Goal: Manage account settings

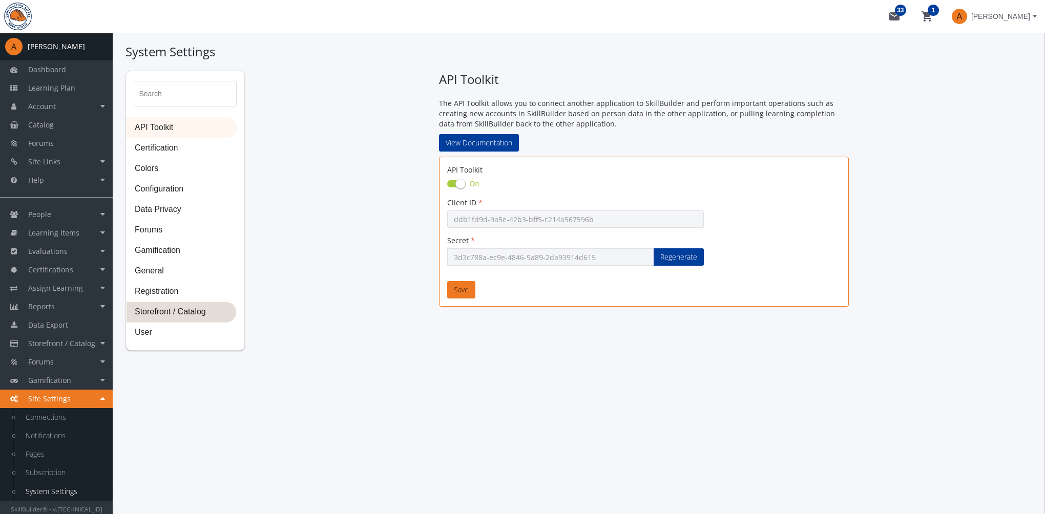
click at [188, 310] on span "Storefront / Catalog" at bounding box center [181, 312] width 110 height 20
select select "2: CAD"
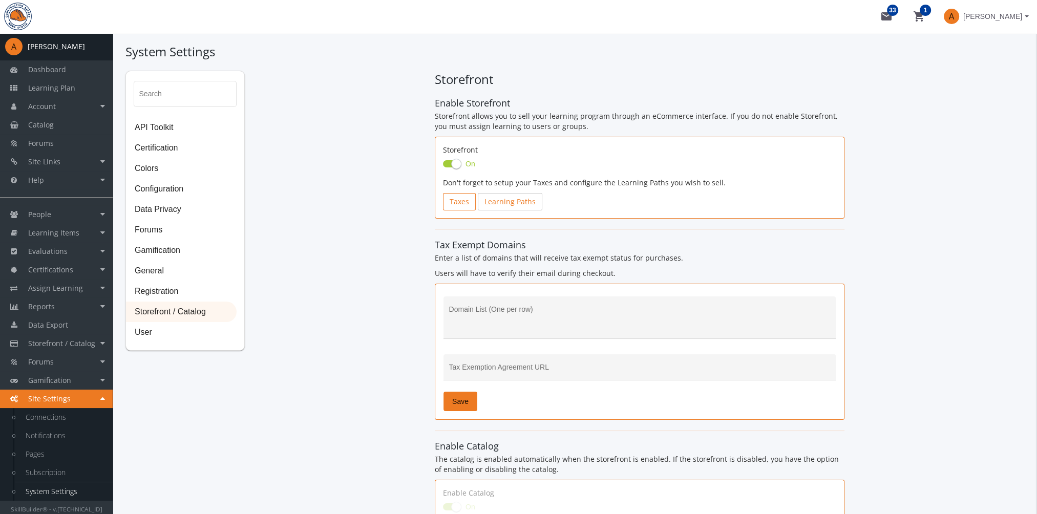
click at [455, 204] on link "Taxes" at bounding box center [459, 201] width 33 height 17
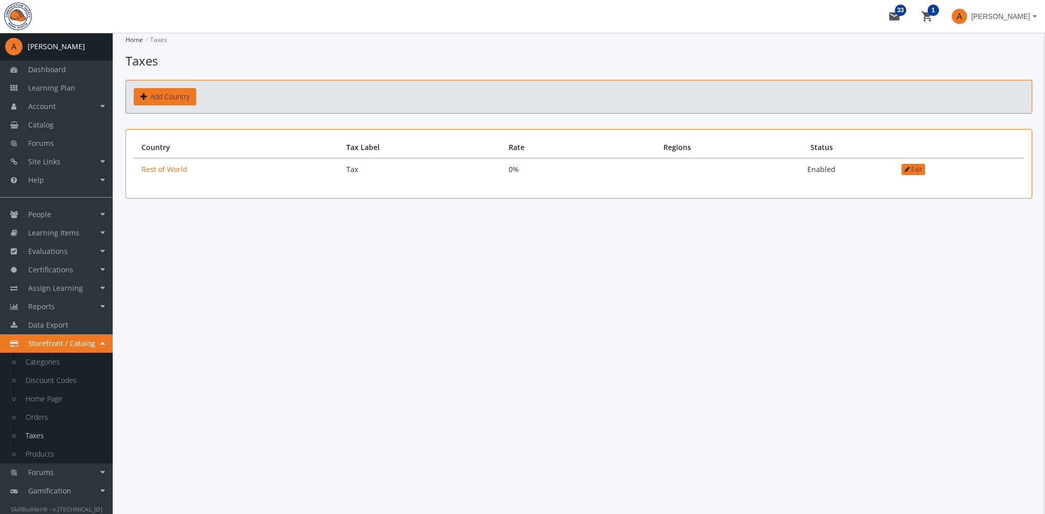
click at [994, 18] on span "[PERSON_NAME]" at bounding box center [1000, 16] width 59 height 18
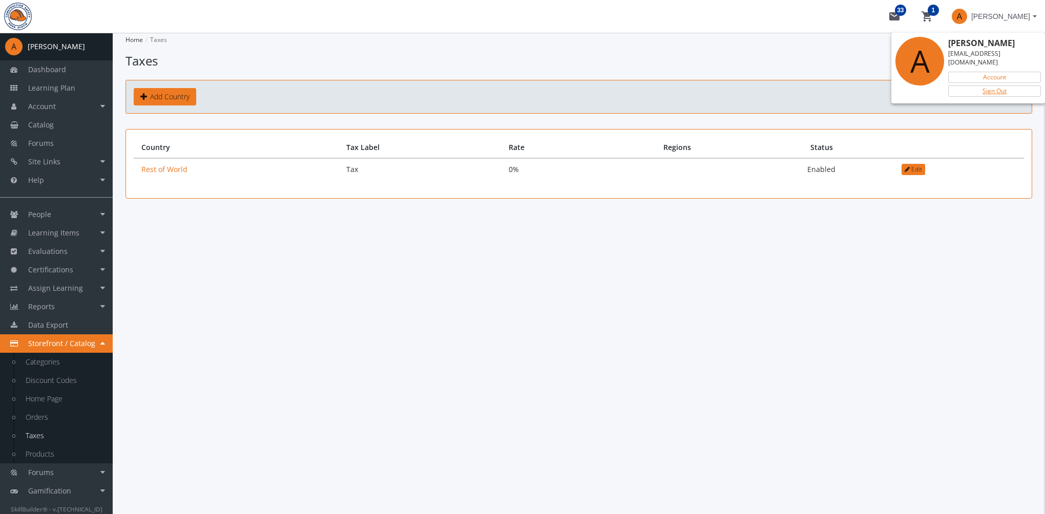
click at [987, 86] on link "Sign Out" at bounding box center [994, 91] width 93 height 11
